Goal: Information Seeking & Learning: Check status

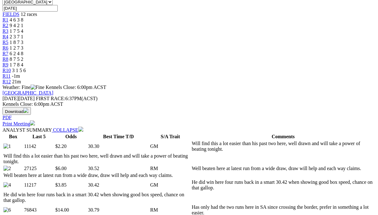
scroll to position [225, 0]
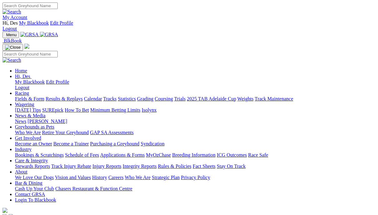
click at [83, 96] on link "Results & Replays" at bounding box center [64, 98] width 37 height 5
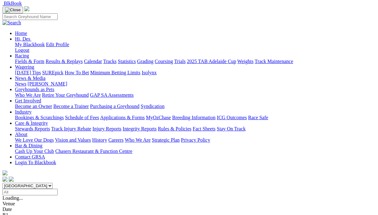
scroll to position [59, 0]
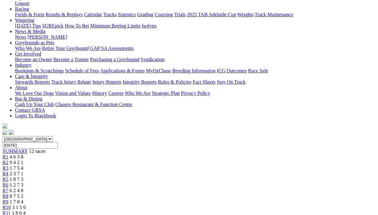
scroll to position [96, 0]
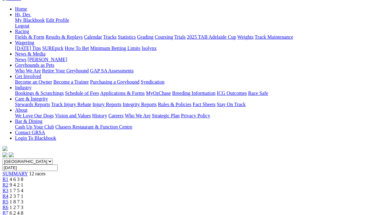
scroll to position [66, 0]
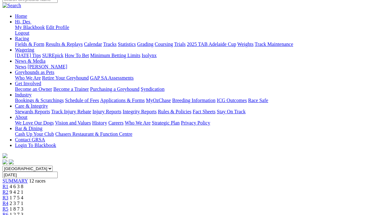
click at [8, 201] on span "R4" at bounding box center [5, 203] width 6 height 5
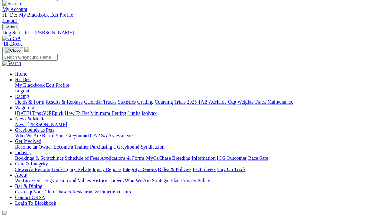
scroll to position [0, 0]
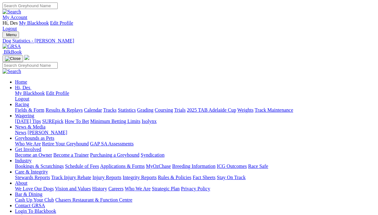
click at [83, 107] on link "Results & Replays" at bounding box center [64, 109] width 37 height 5
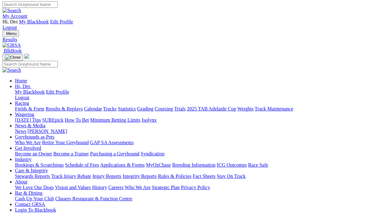
scroll to position [0, 0]
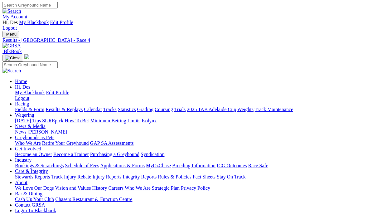
click at [72, 107] on link "Results & Replays" at bounding box center [64, 109] width 37 height 5
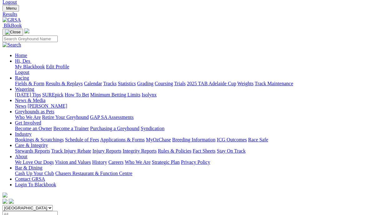
scroll to position [27, 0]
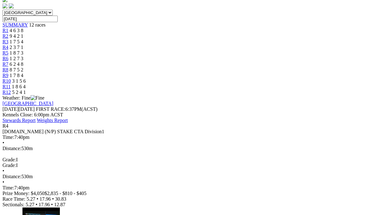
scroll to position [222, 0]
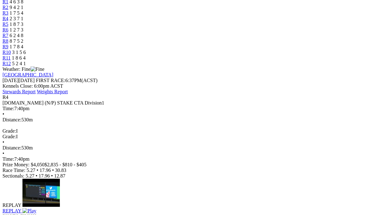
scroll to position [262, 0]
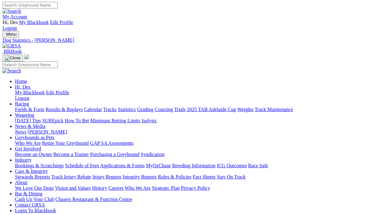
scroll to position [0, 1]
click at [81, 107] on link "Results & Replays" at bounding box center [64, 109] width 37 height 5
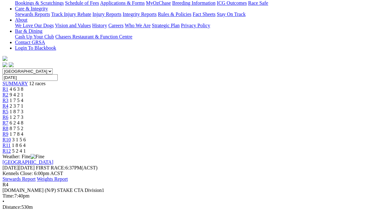
scroll to position [163, 0]
